Goal: Check status: Check status

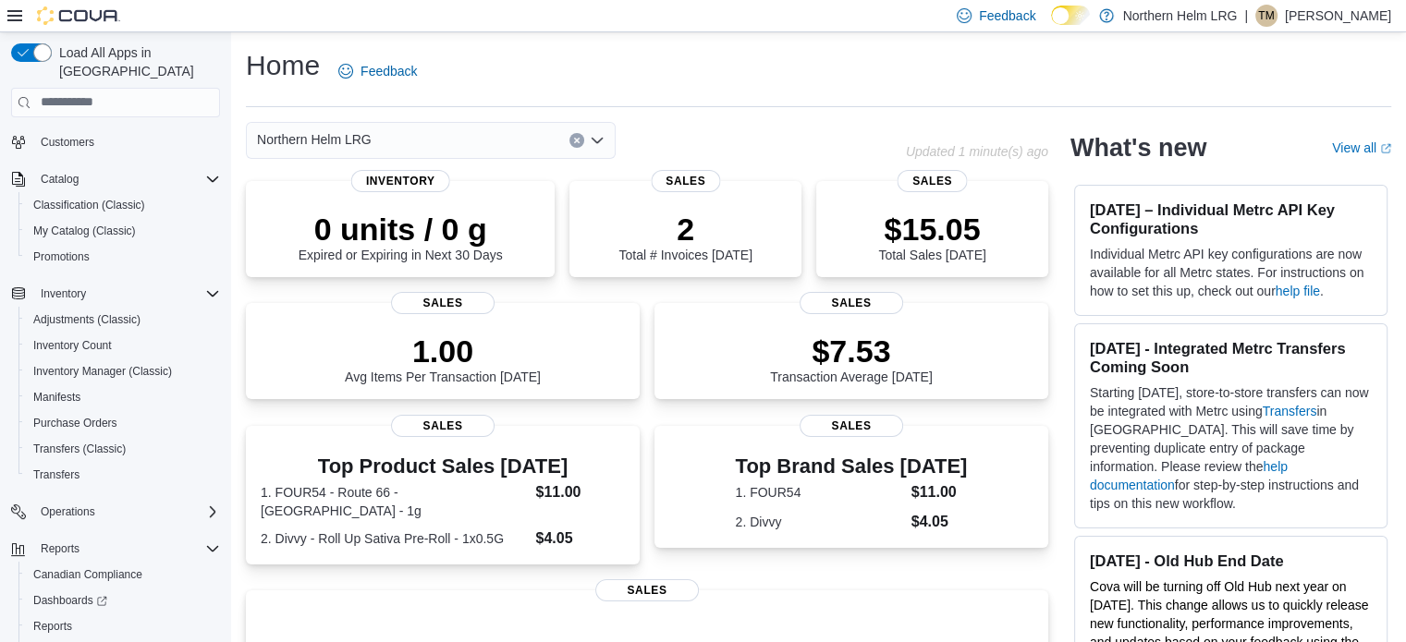
scroll to position [159, 0]
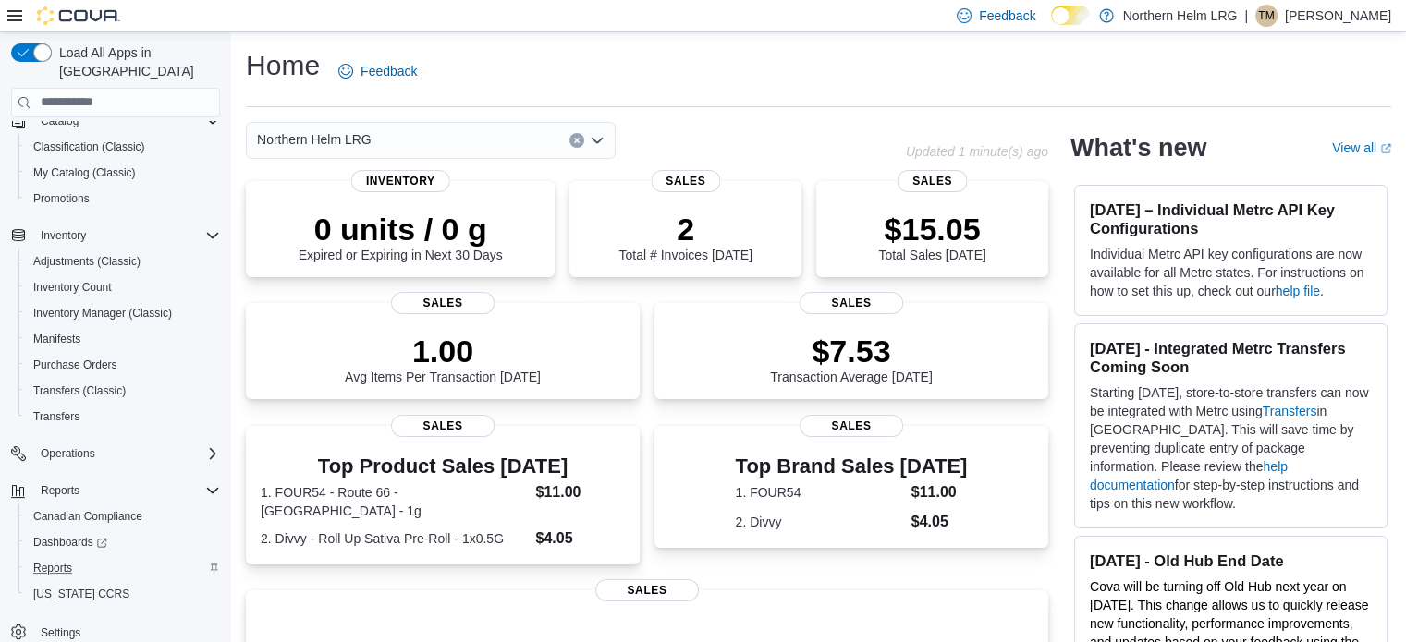
click at [81, 557] on div "Reports" at bounding box center [123, 568] width 194 height 22
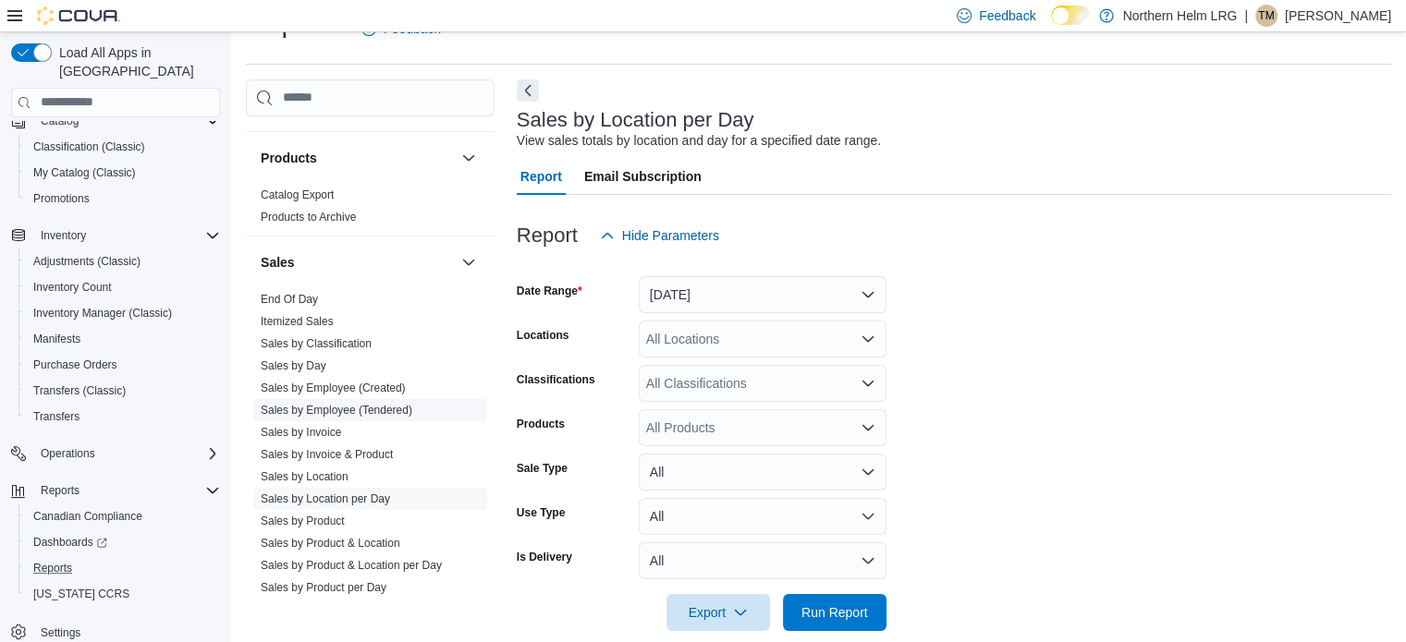
scroll to position [1109, 0]
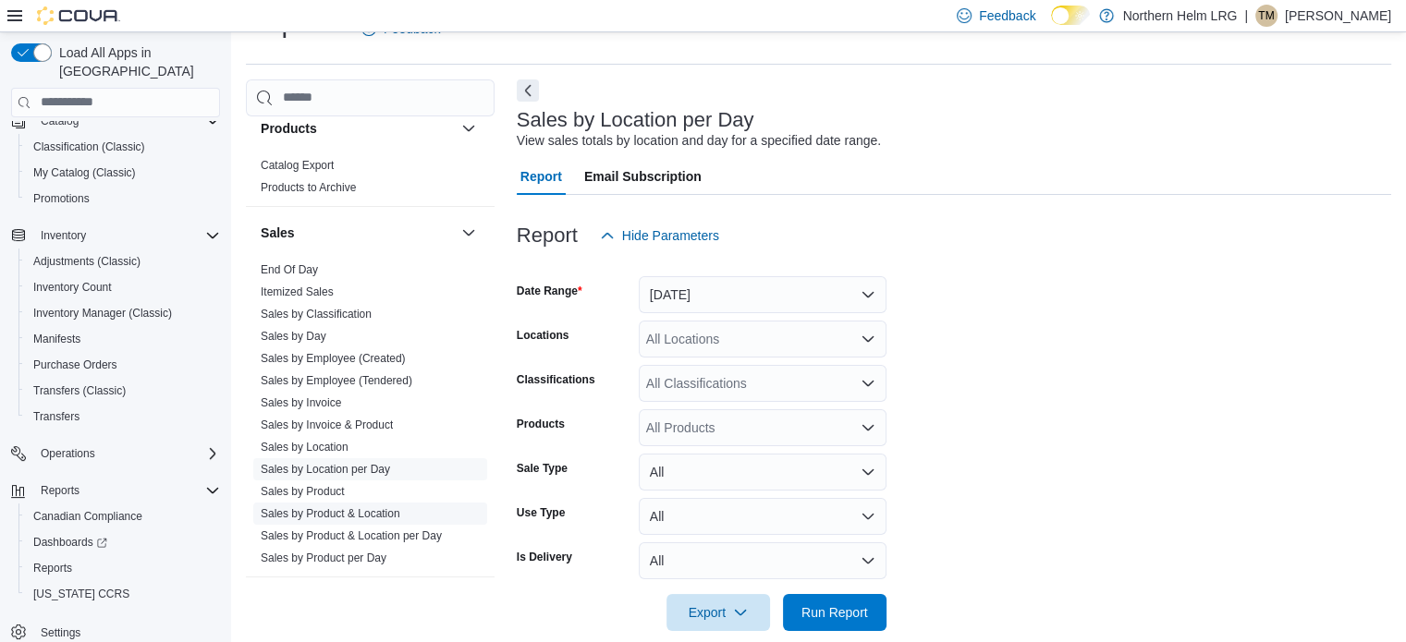
click at [359, 508] on link "Sales by Product & Location" at bounding box center [331, 514] width 140 height 13
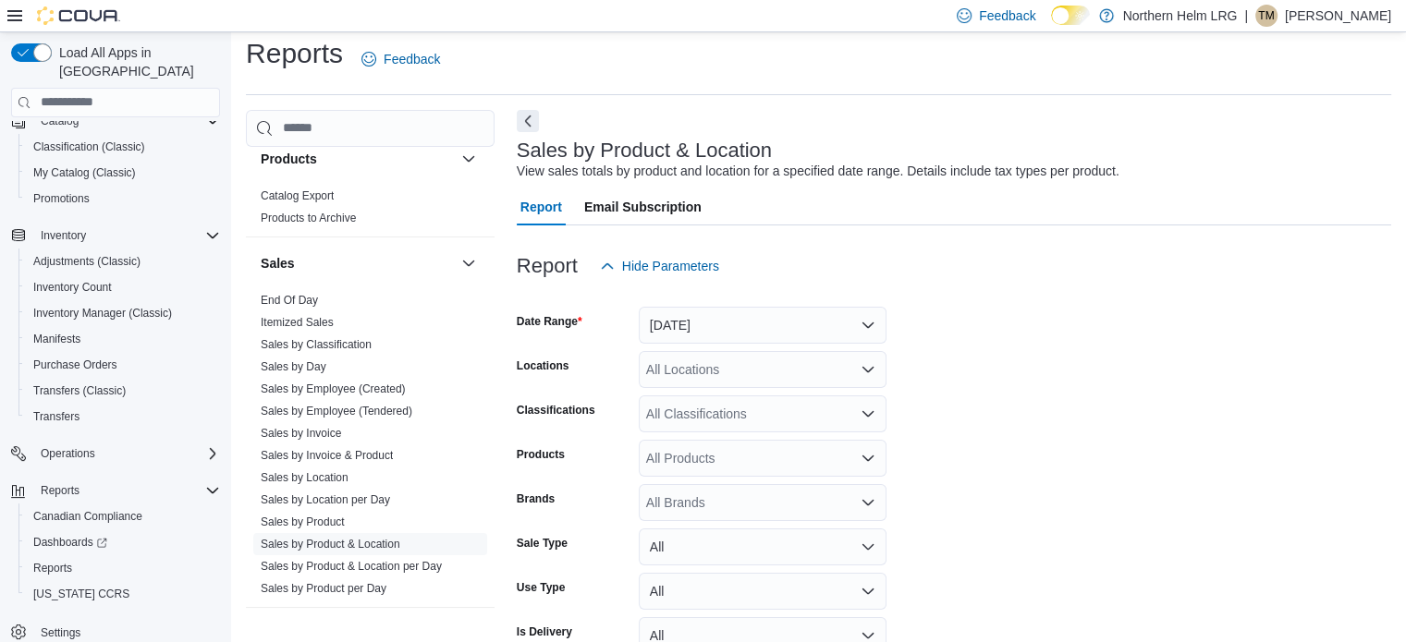
scroll to position [43, 0]
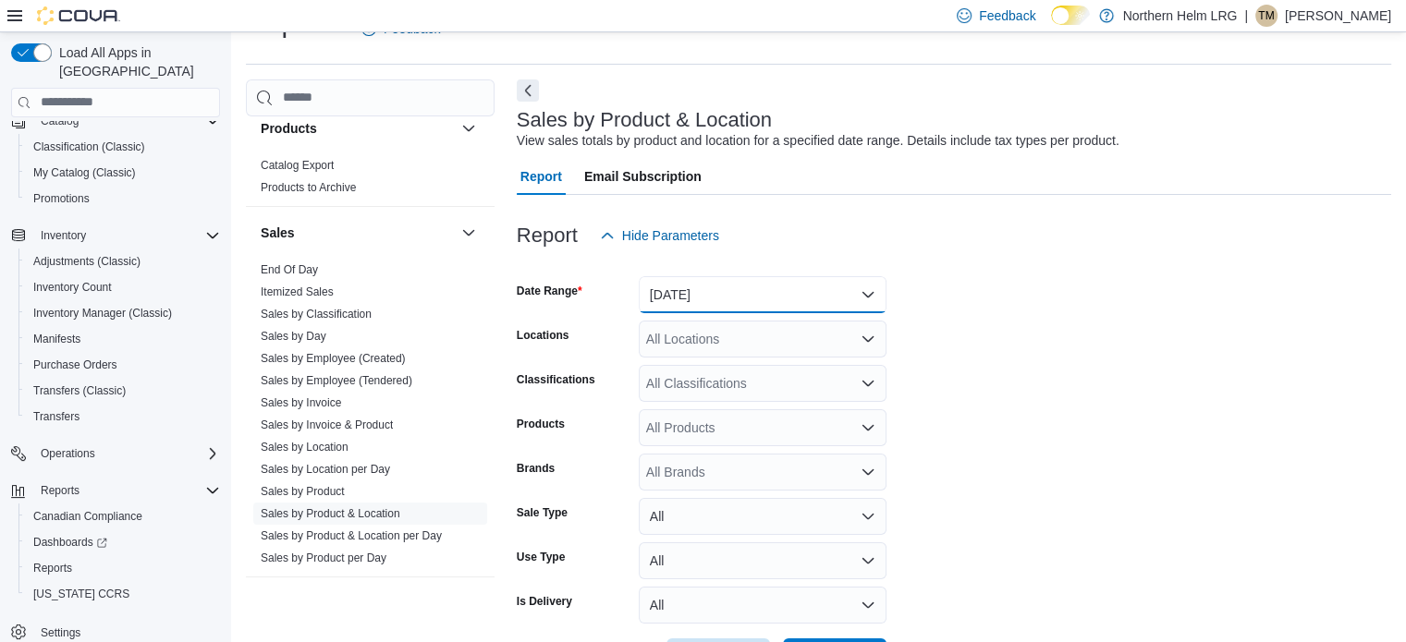
click at [706, 305] on button "Yesterday" at bounding box center [763, 294] width 248 height 37
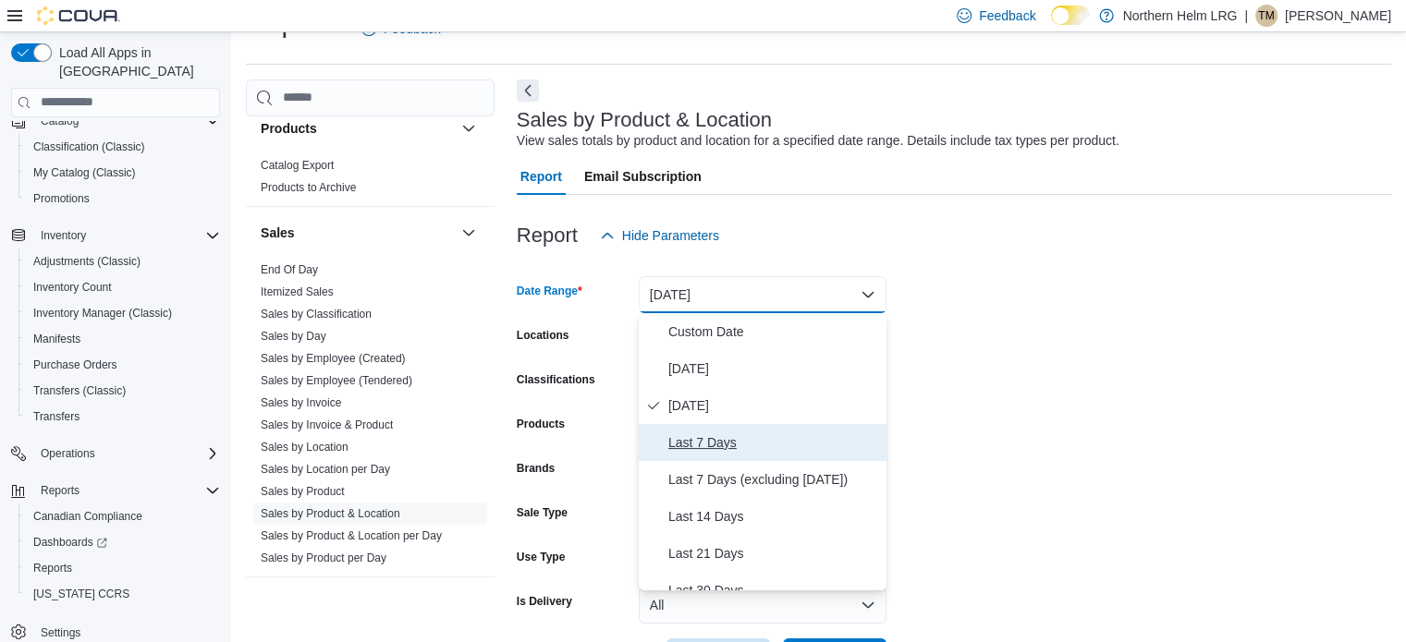
click at [716, 434] on span "Last 7 Days" at bounding box center [773, 443] width 211 height 22
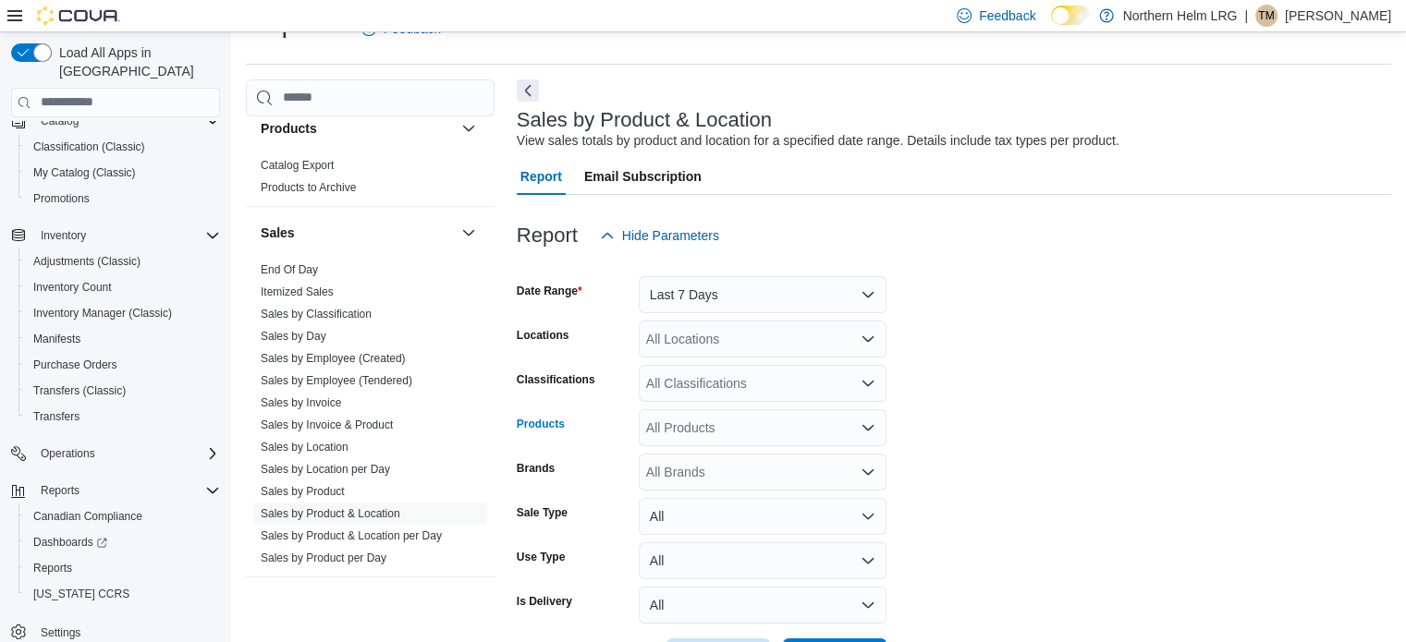
click at [688, 433] on div "All Products" at bounding box center [763, 428] width 248 height 37
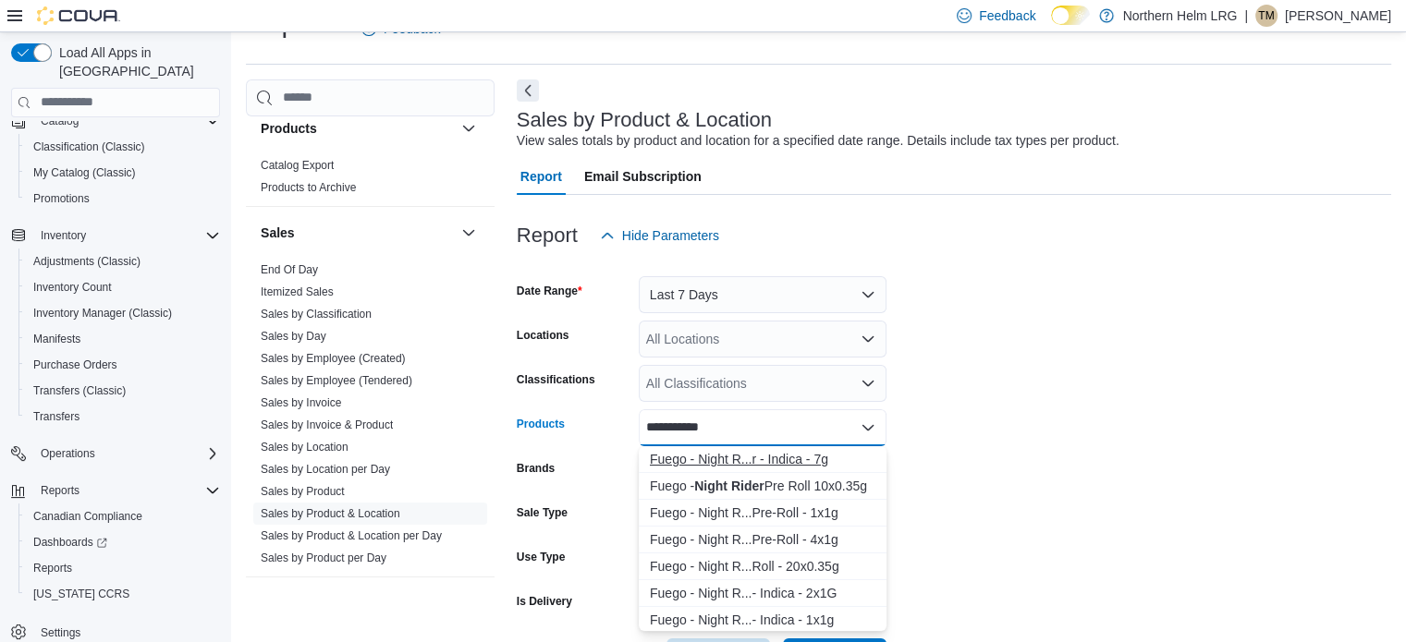
type input "**********"
click at [744, 459] on div "Fuego - Night R...r - Indica - 7g" at bounding box center [763, 459] width 226 height 18
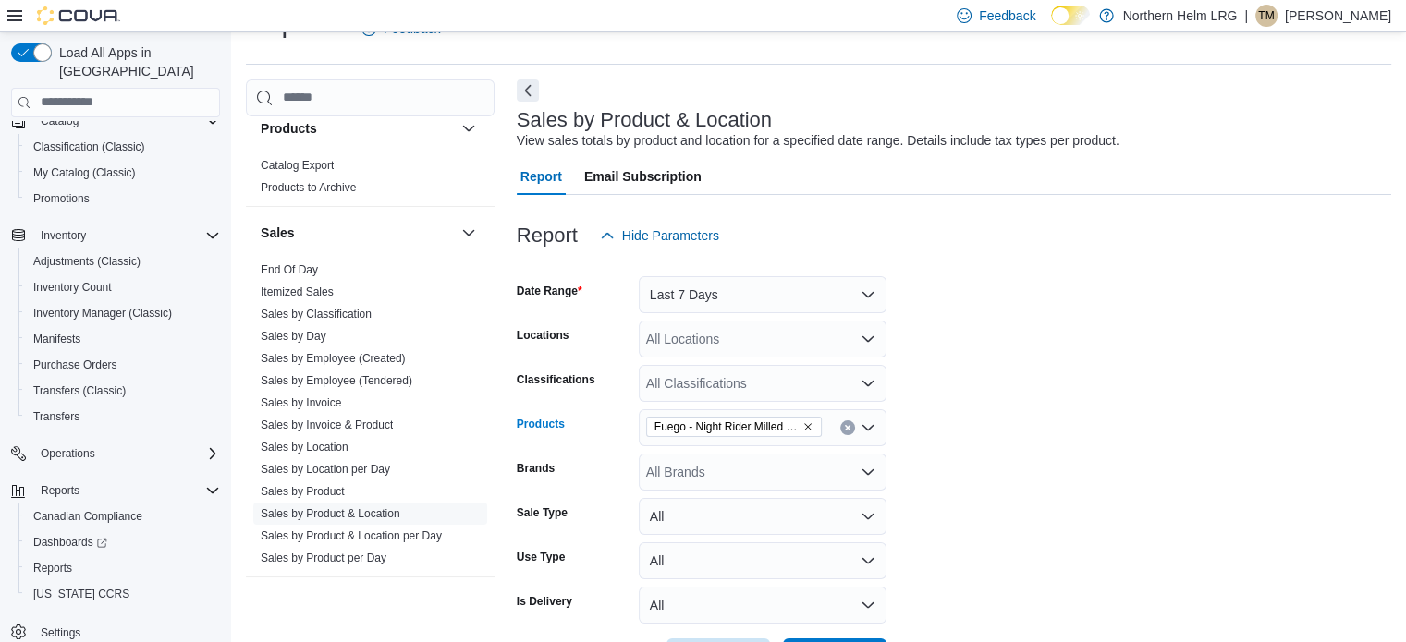
scroll to position [112, 0]
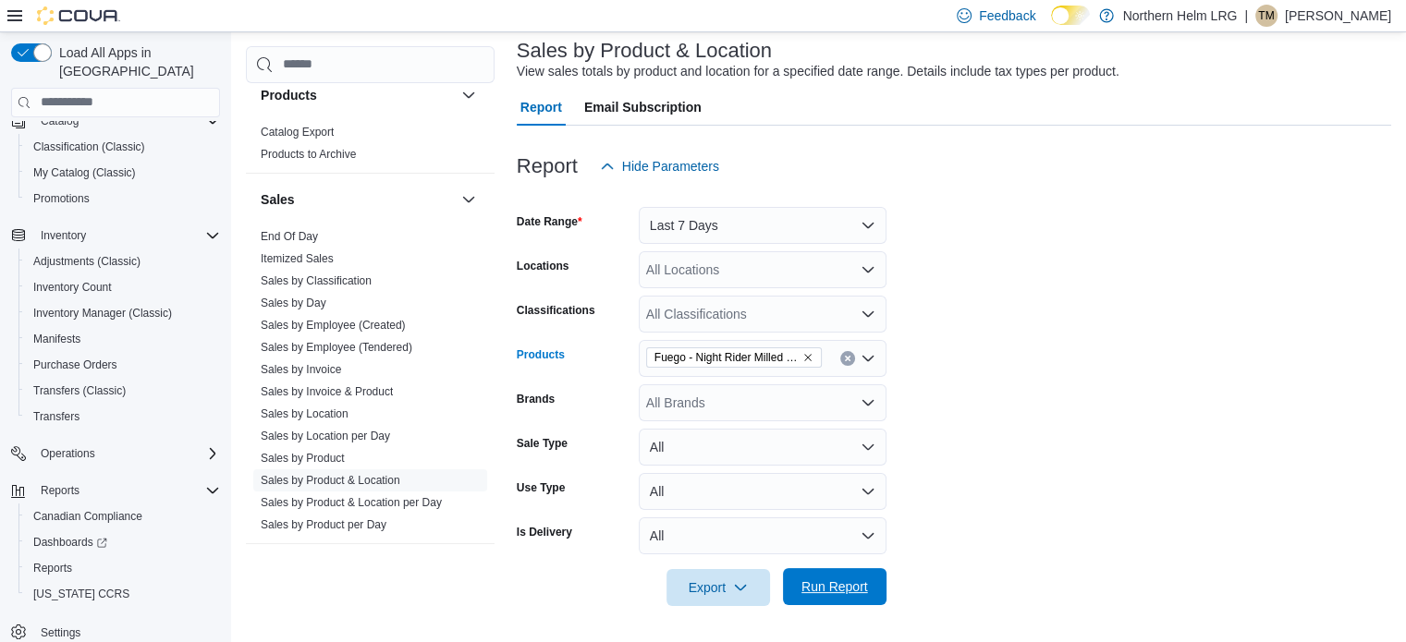
click at [871, 582] on span "Run Report" at bounding box center [834, 587] width 81 height 37
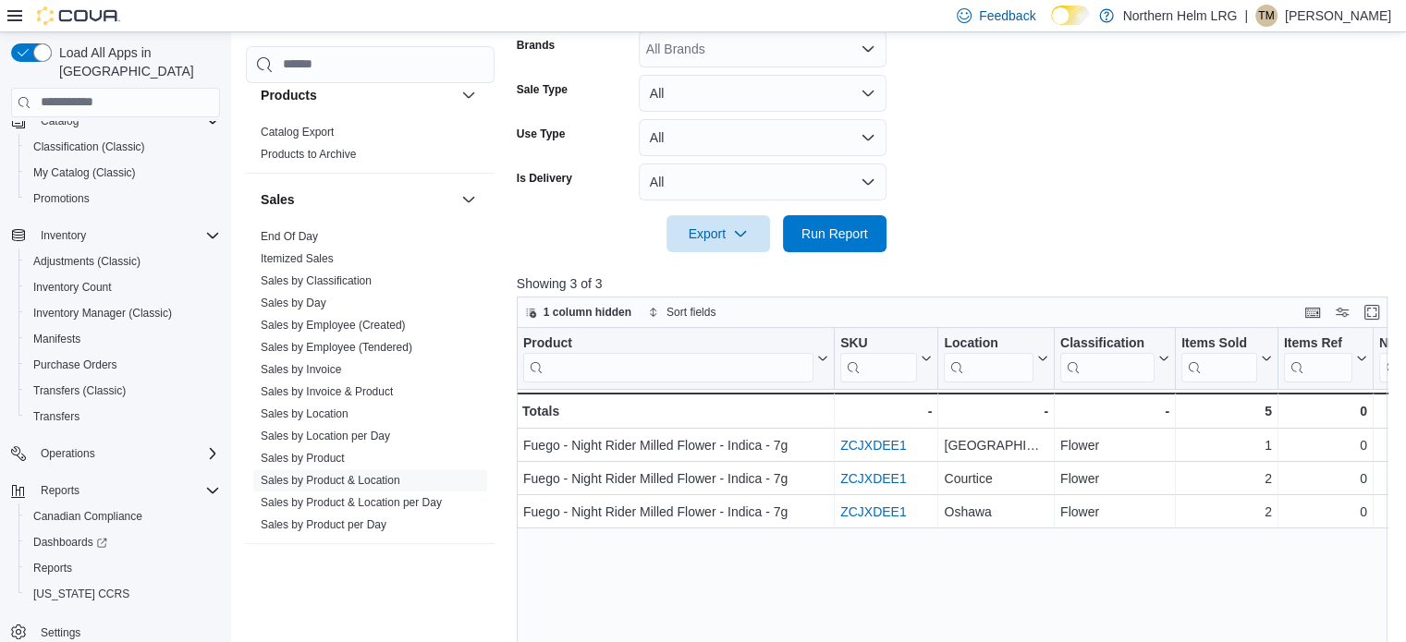
scroll to position [297, 0]
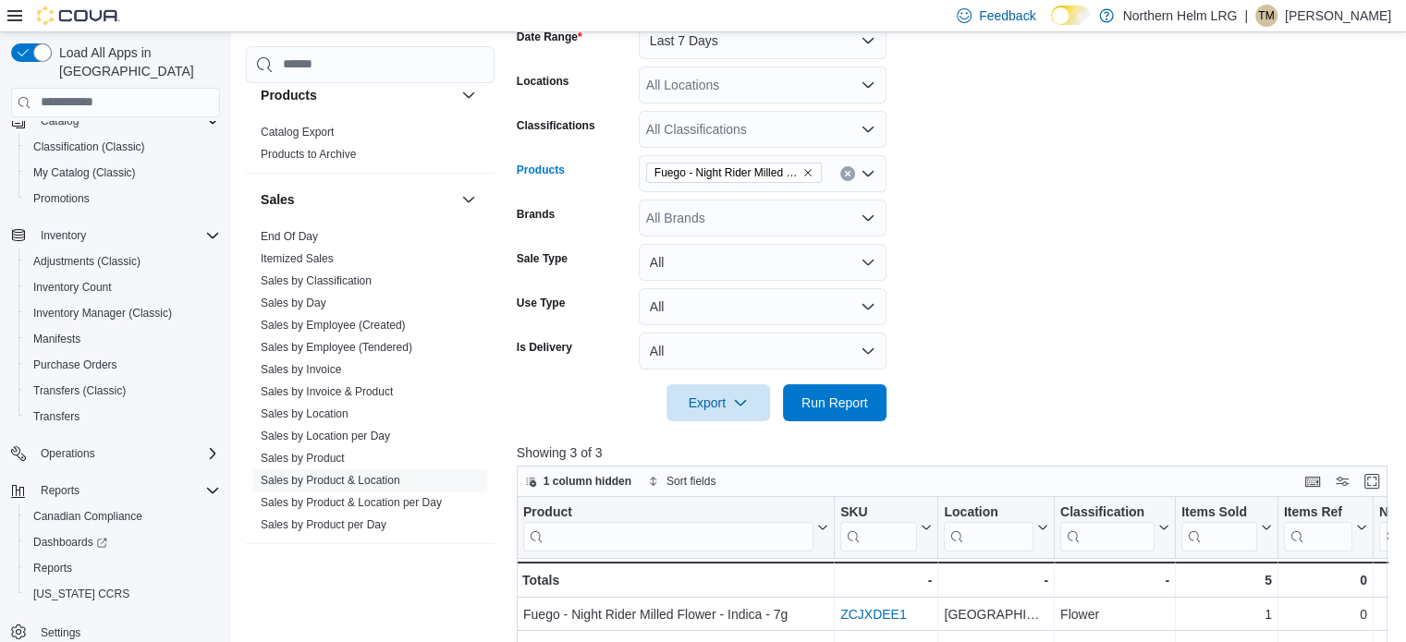
click at [802, 168] on icon "Remove Fuego - Night Rider Milled Flower - Indica - 7g from selection in this g…" at bounding box center [807, 172] width 11 height 11
click at [762, 183] on div "All Products" at bounding box center [763, 173] width 248 height 37
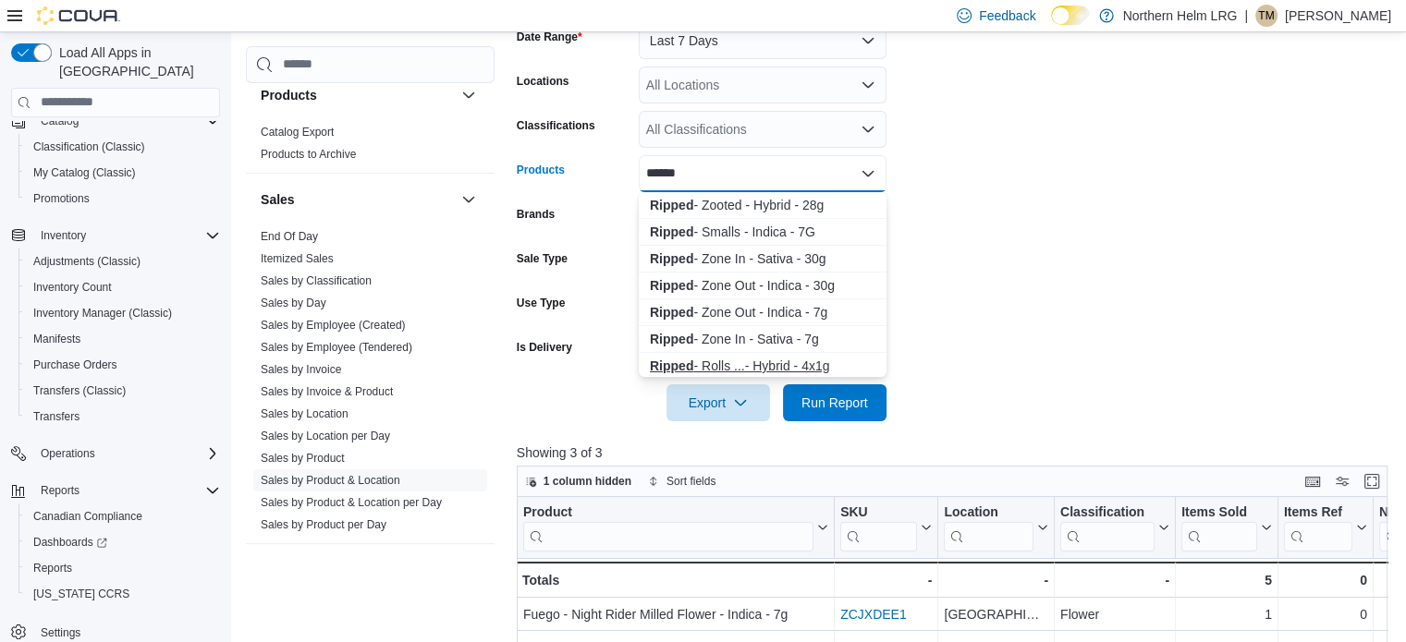
type input "******"
click at [765, 358] on div "Ripped - Rolls ...- Hybrid - 4x1g" at bounding box center [763, 366] width 226 height 18
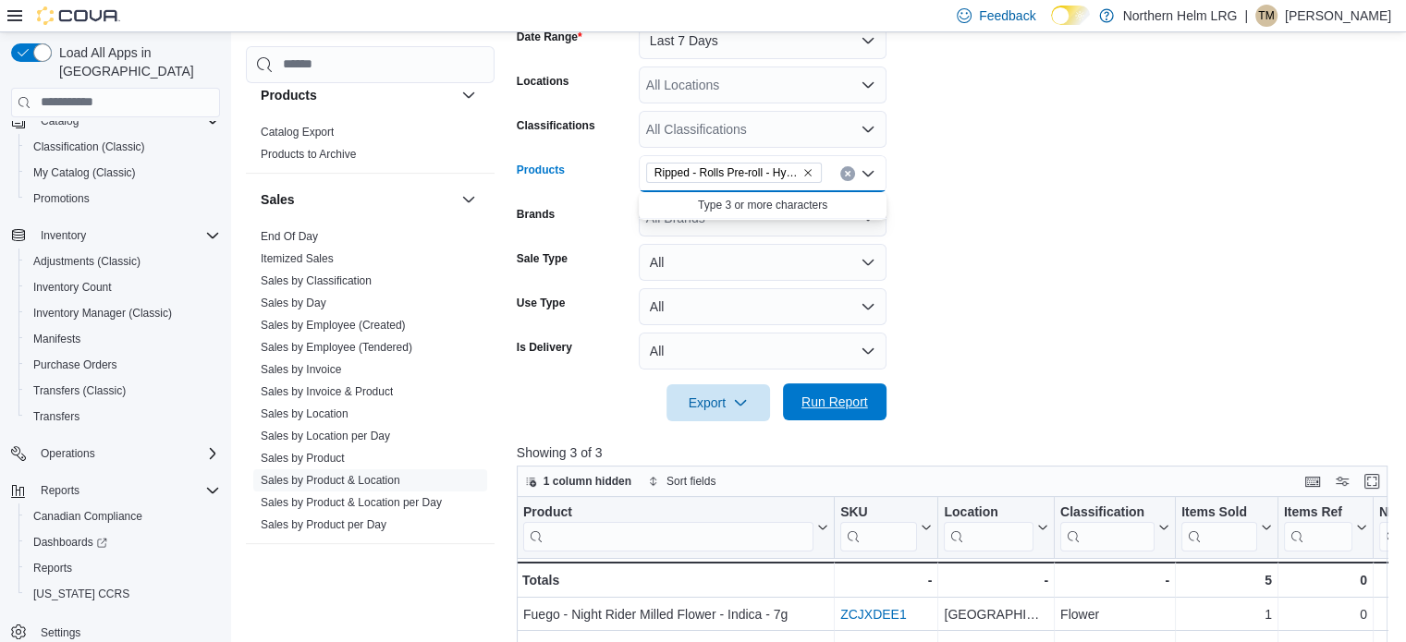
click at [838, 397] on span "Run Report" at bounding box center [835, 402] width 67 height 18
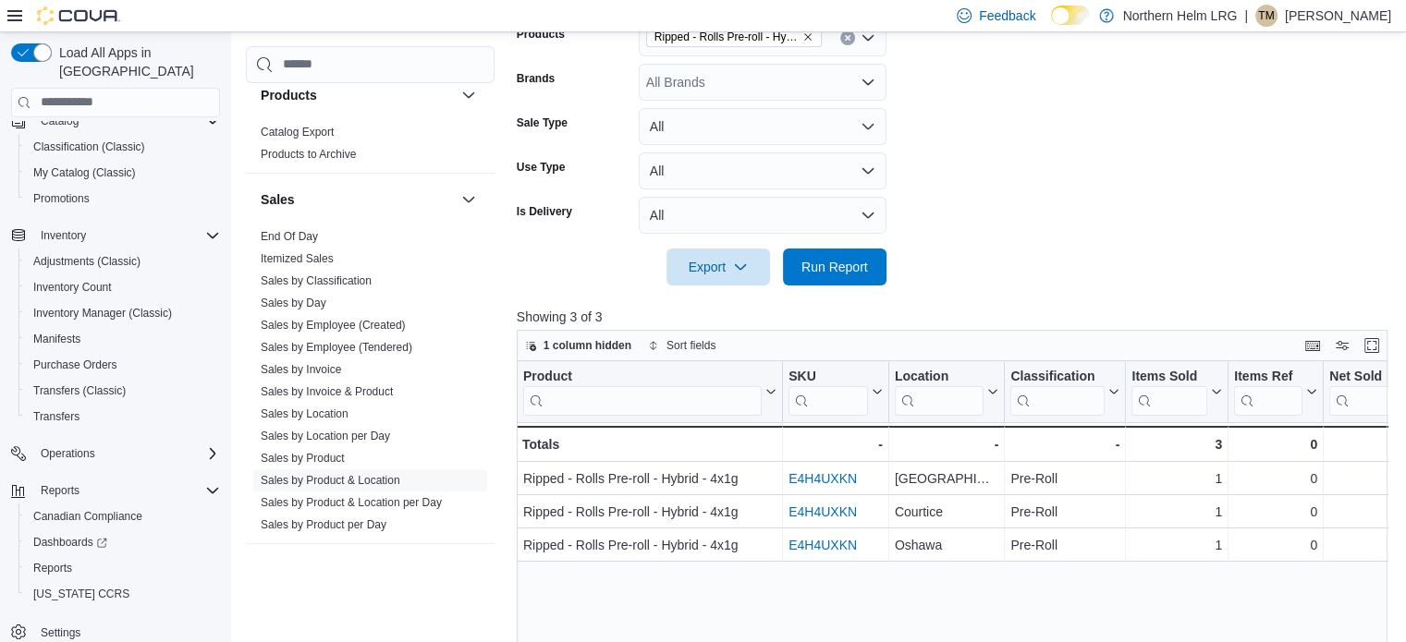
scroll to position [278, 0]
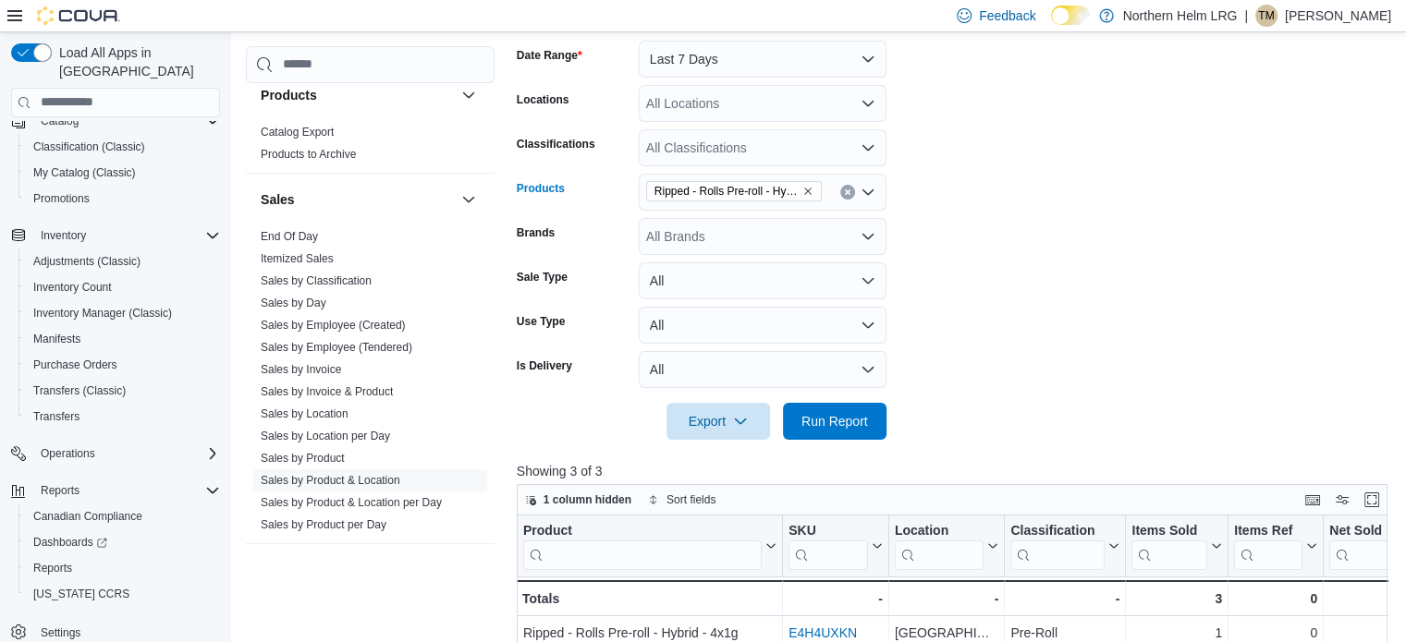
click at [801, 184] on span "Ripped - Rolls Pre-roll - Hybrid - 4x1g" at bounding box center [734, 191] width 159 height 18
click at [803, 186] on icon "Remove Ripped - Rolls Pre-roll - Hybrid - 4x1g from selection in this group" at bounding box center [807, 191] width 11 height 11
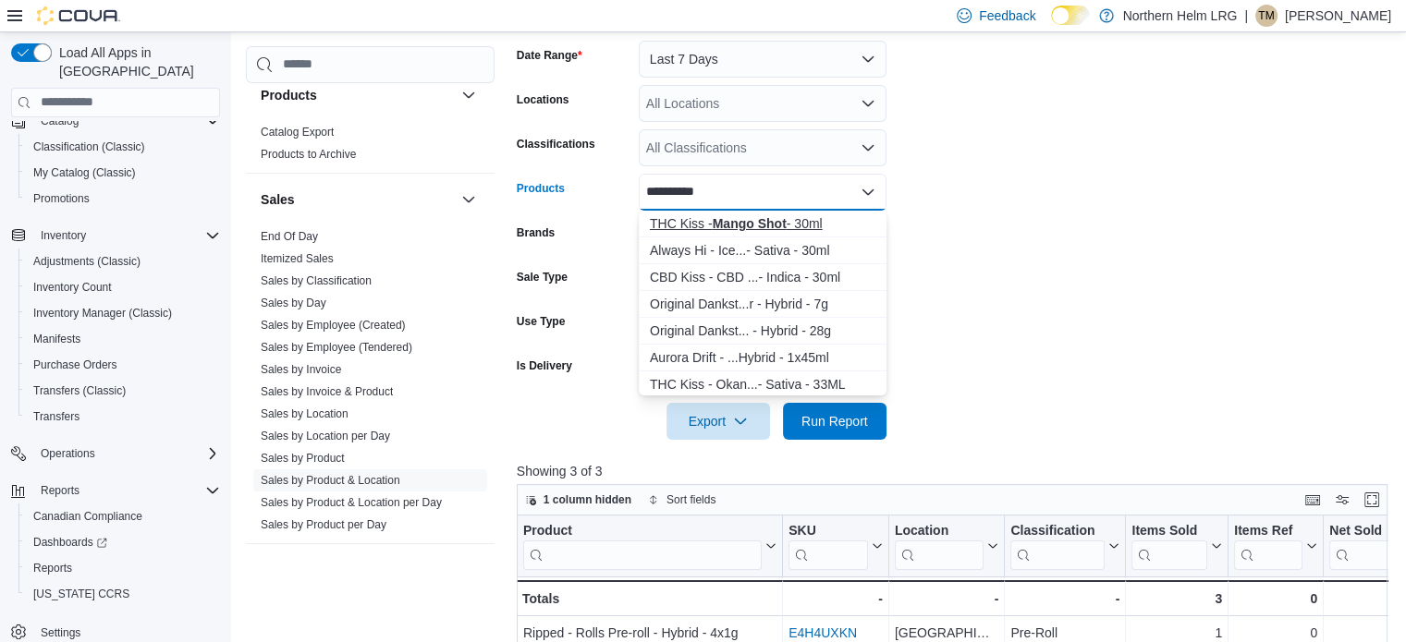
type input "**********"
click at [742, 226] on strong "Mango Shot" at bounding box center [749, 223] width 74 height 15
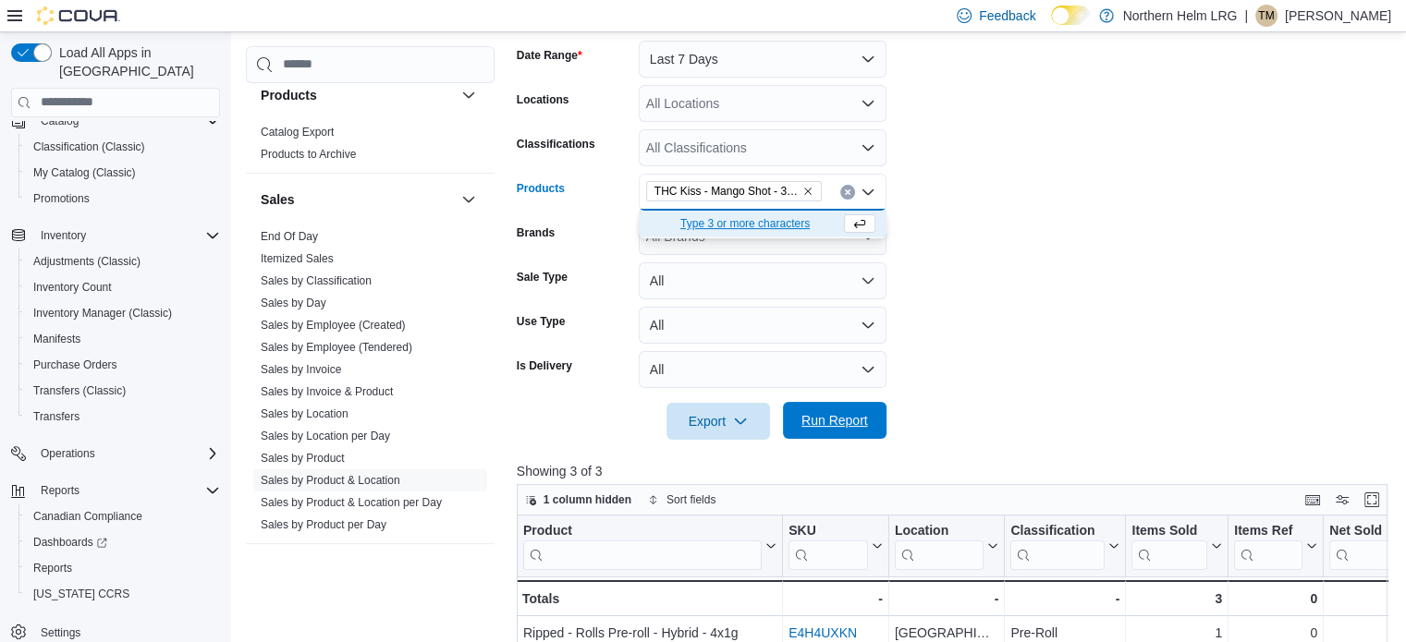
click at [820, 412] on span "Run Report" at bounding box center [835, 420] width 67 height 18
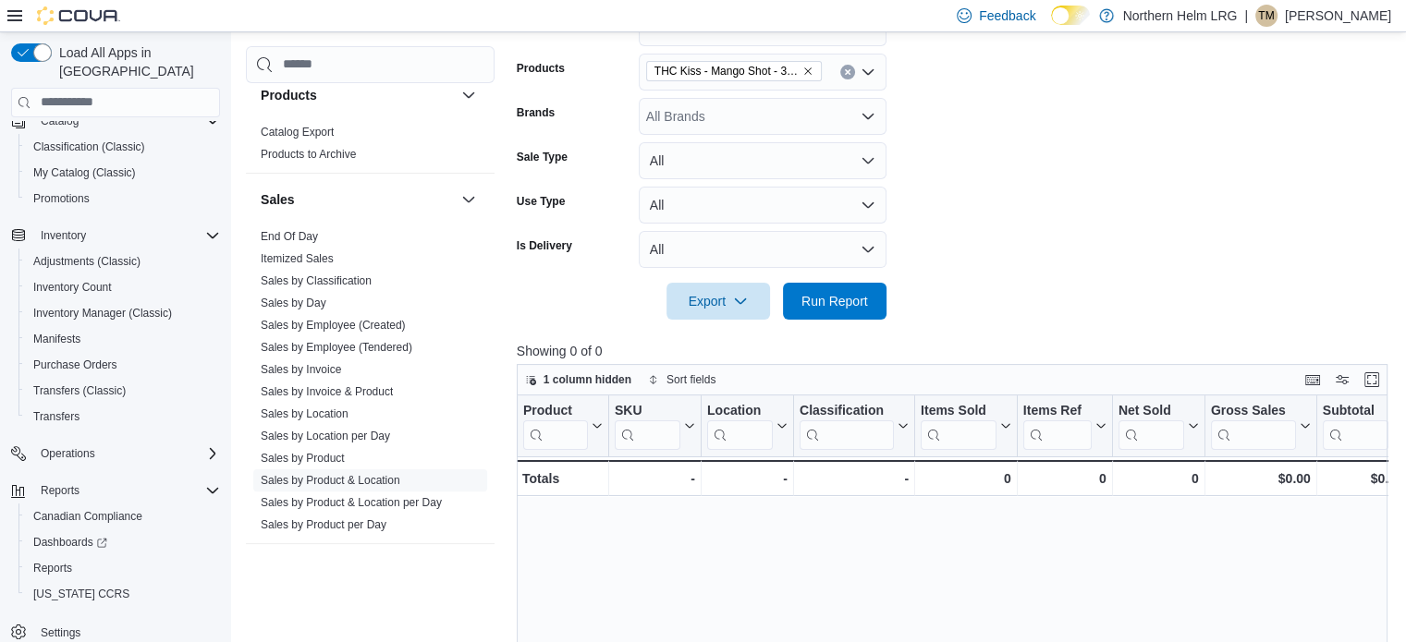
scroll to position [186, 0]
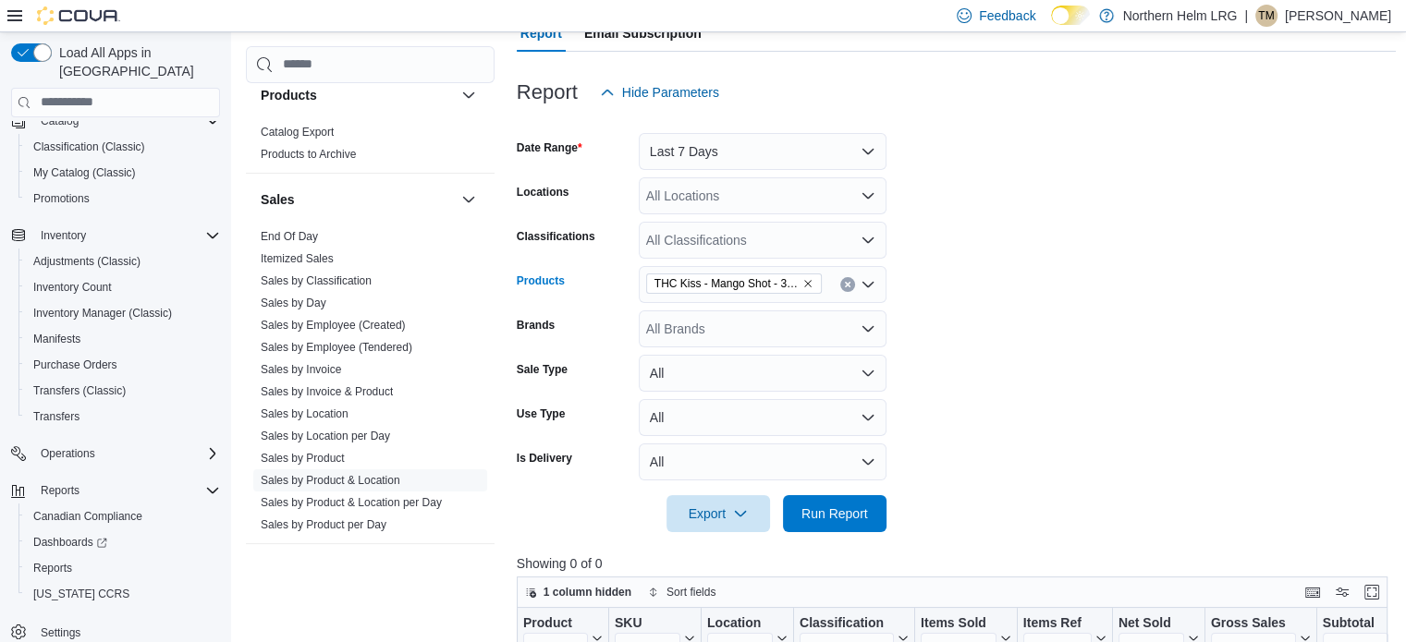
click at [813, 278] on icon "Remove THC Kiss - Mango Shot - 30ml from selection in this group" at bounding box center [807, 283] width 11 height 11
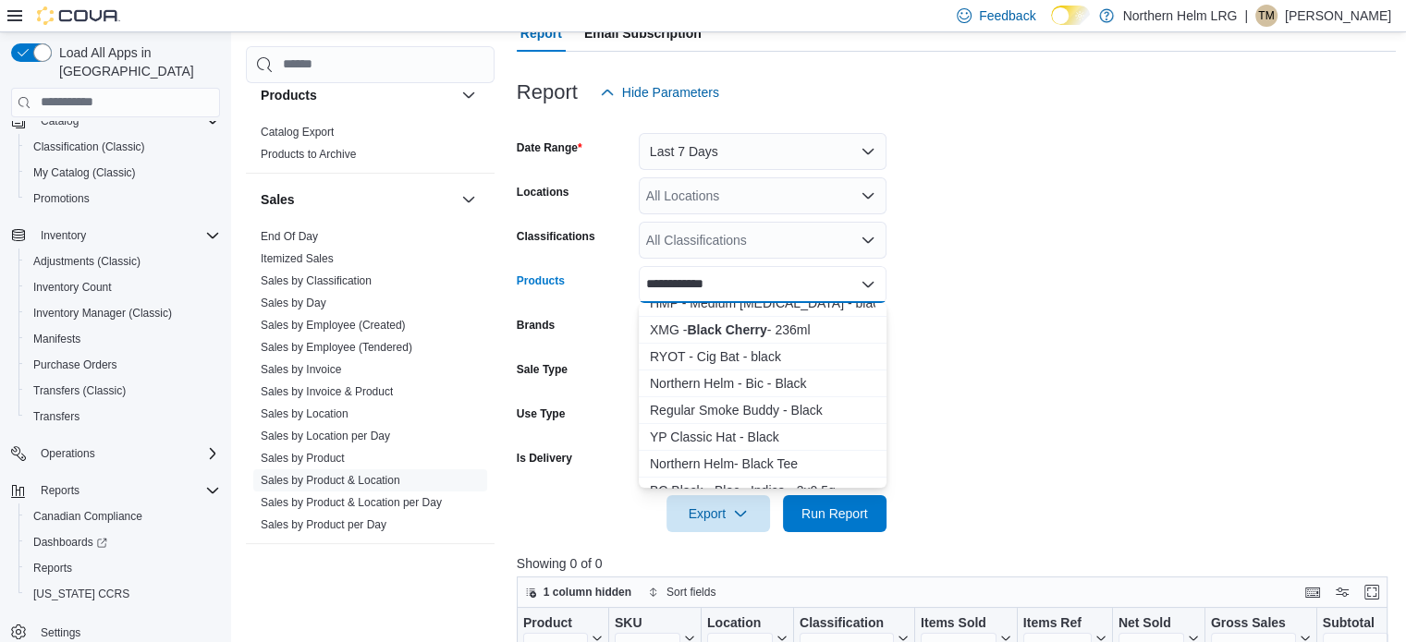
scroll to position [185, 0]
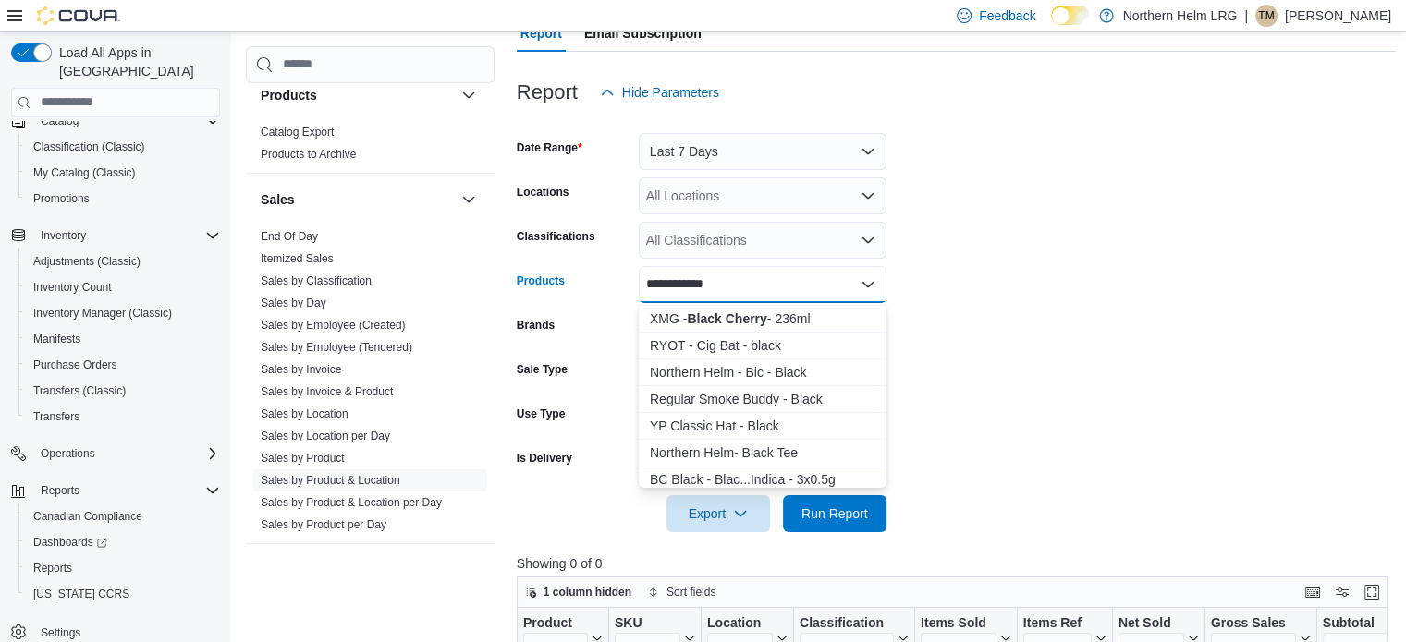
click at [647, 281] on input "**********" at bounding box center [682, 285] width 72 height 22
type input "**********"
click at [737, 318] on div "Versus - Black ...ltzer - 1x355ml" at bounding box center [763, 316] width 226 height 18
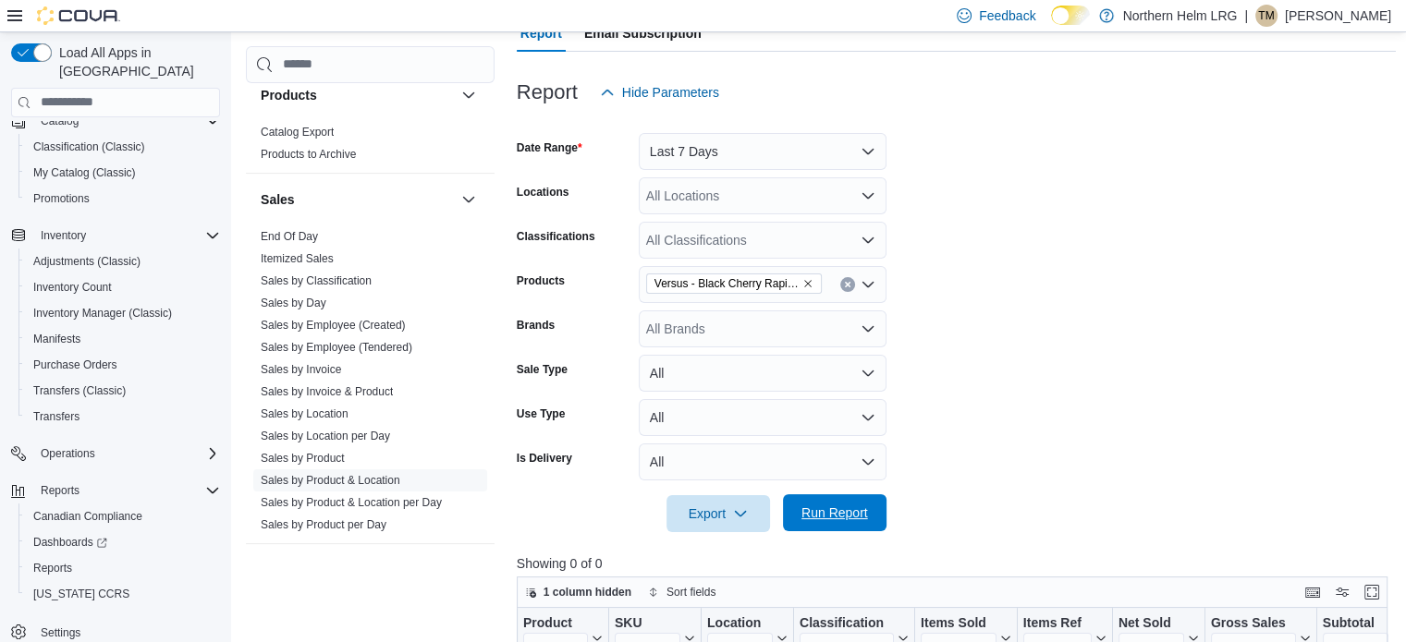
click at [847, 516] on span "Run Report" at bounding box center [835, 513] width 67 height 18
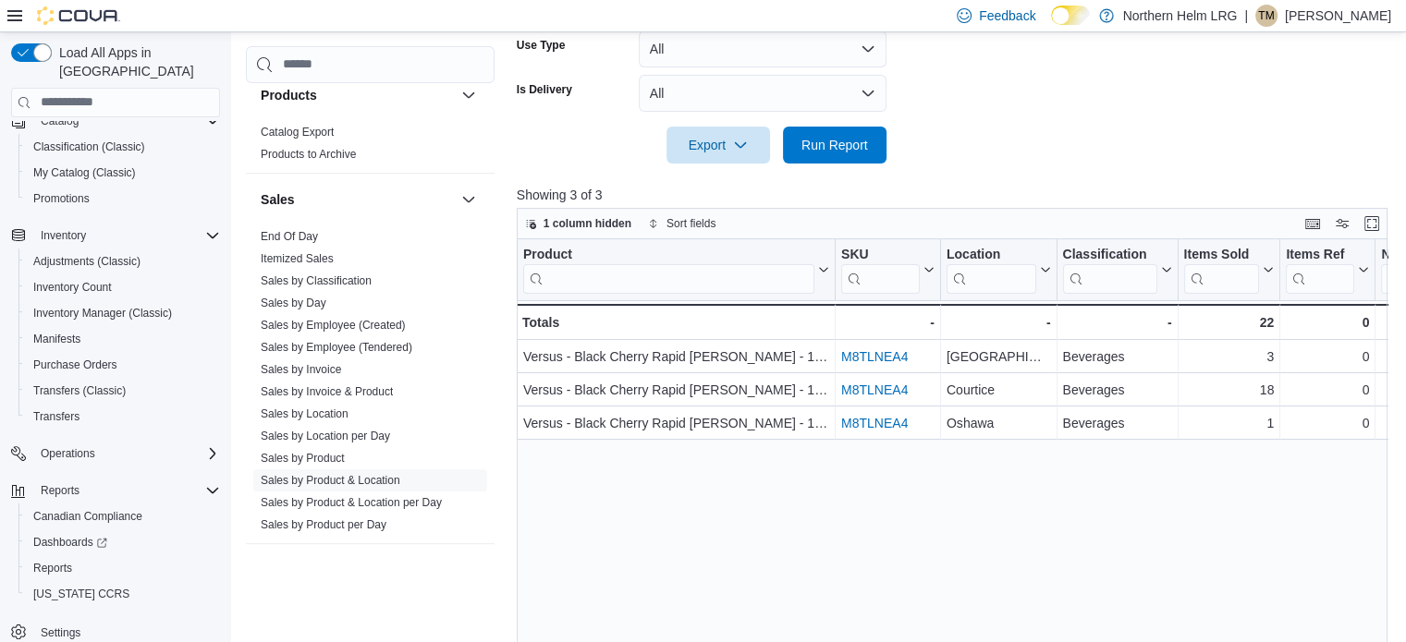
scroll to position [278, 0]
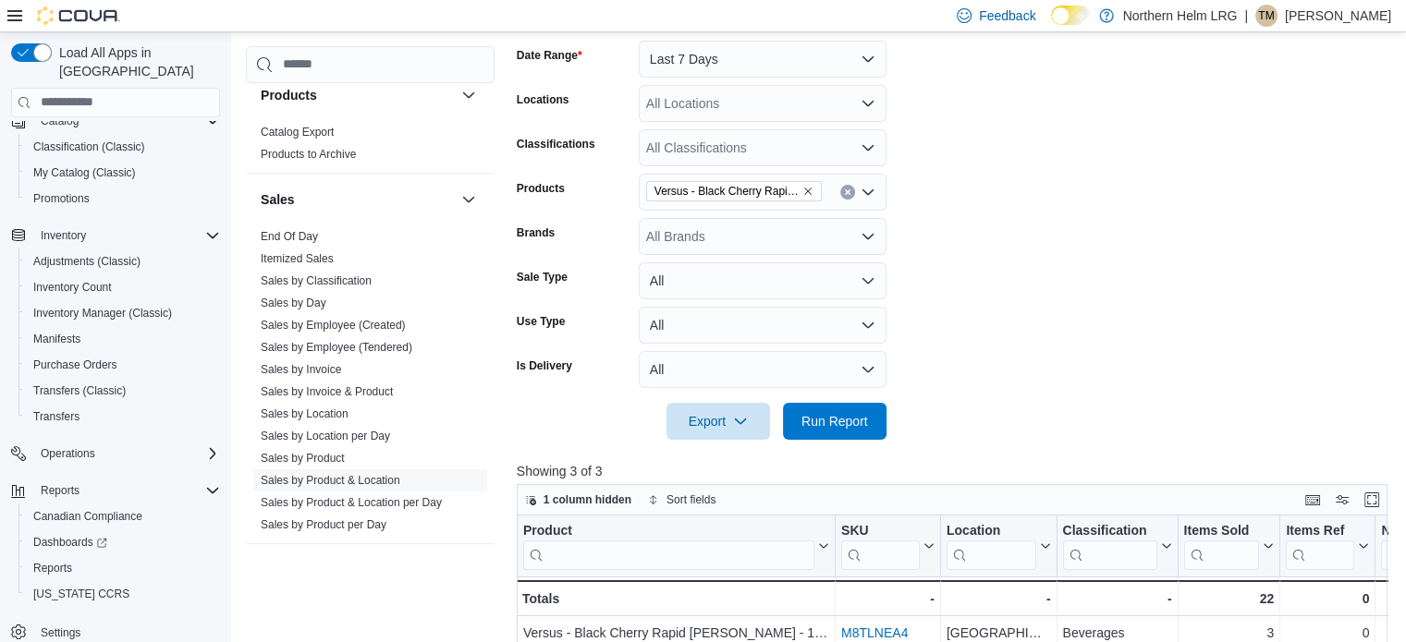
click at [806, 188] on icon "Remove Versus - Black Cherry Rapid Seltzer - 1x355ml from selection in this gro…" at bounding box center [807, 191] width 11 height 11
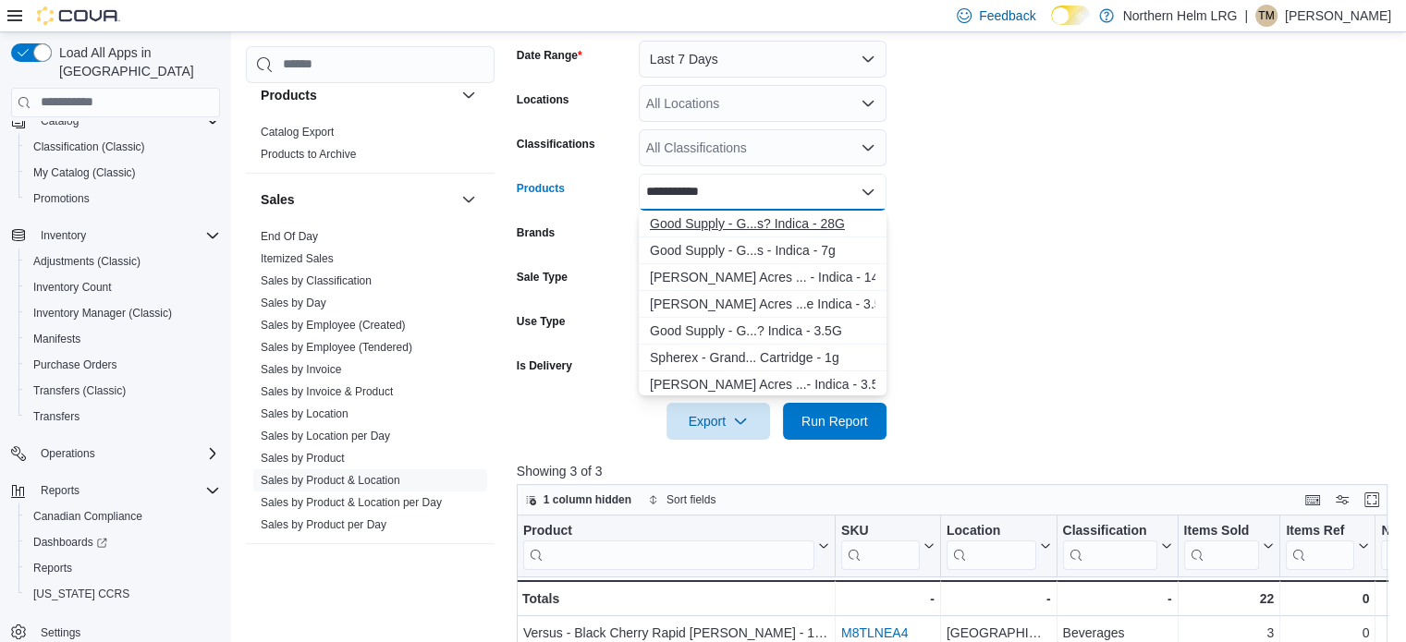
type input "**********"
click at [764, 225] on div "Good Supply - G...s? Indica - 28G" at bounding box center [763, 223] width 226 height 18
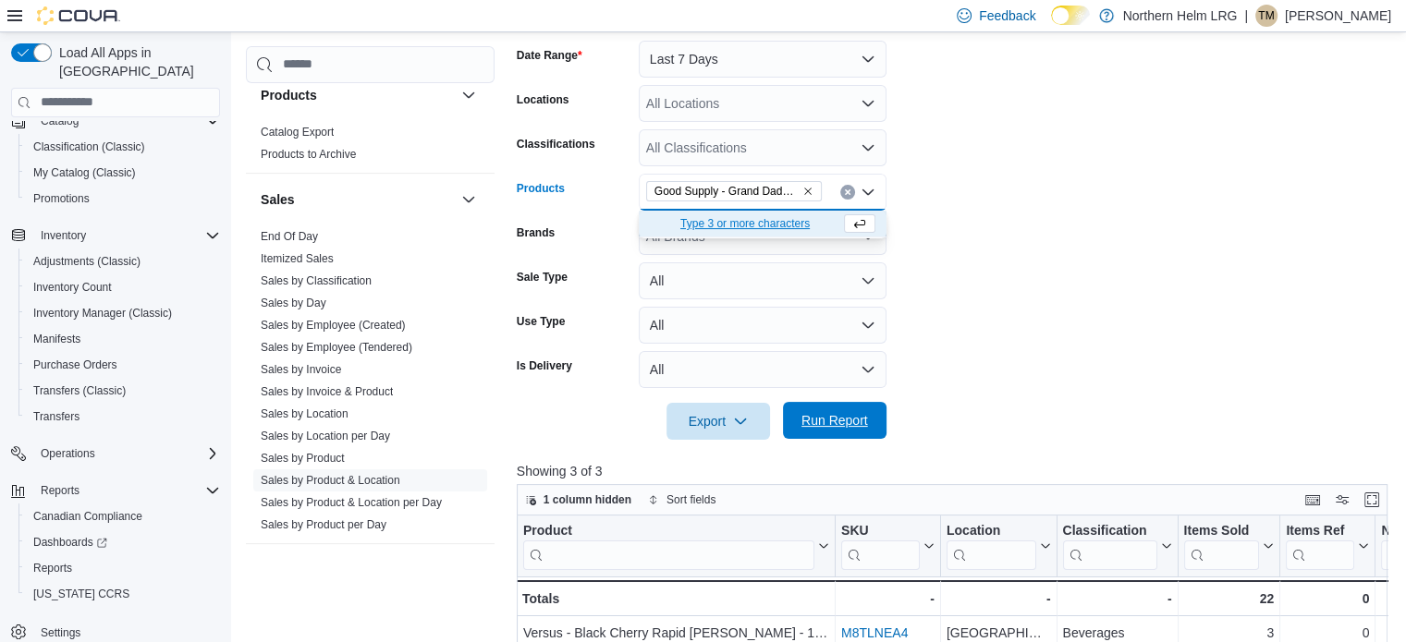
click at [846, 410] on span "Run Report" at bounding box center [834, 420] width 81 height 37
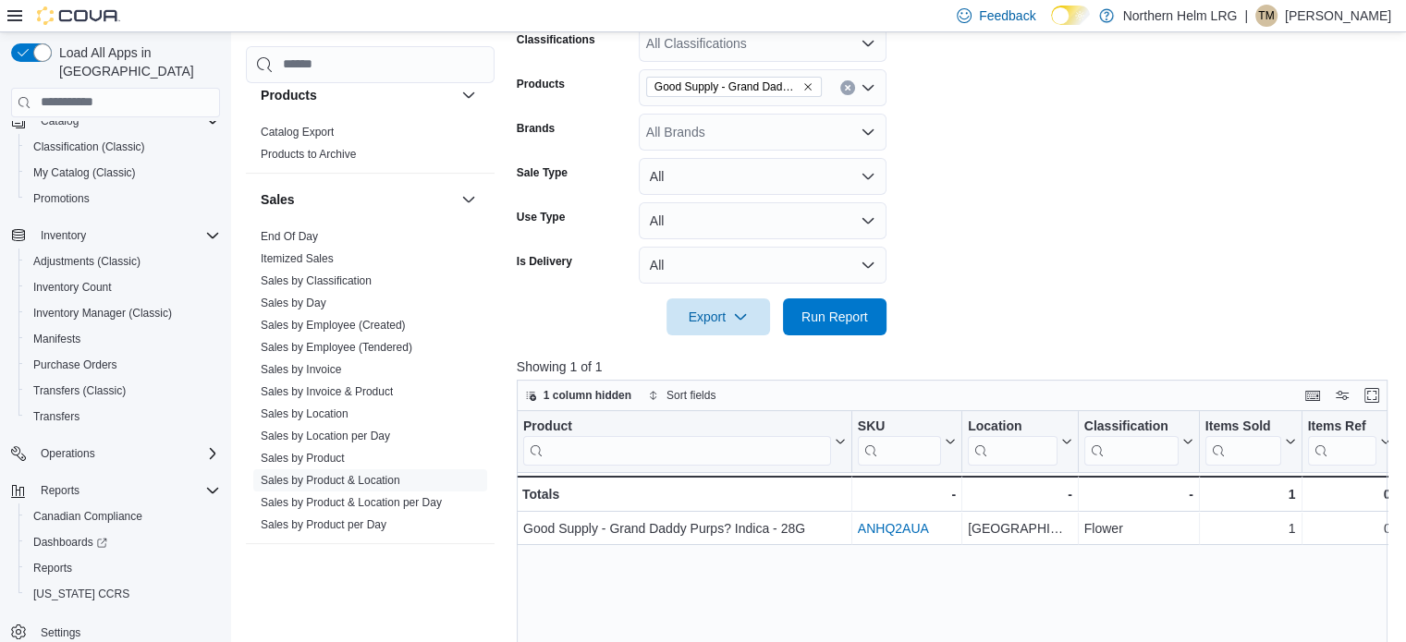
scroll to position [463, 0]
